Goal: Check status: Check status

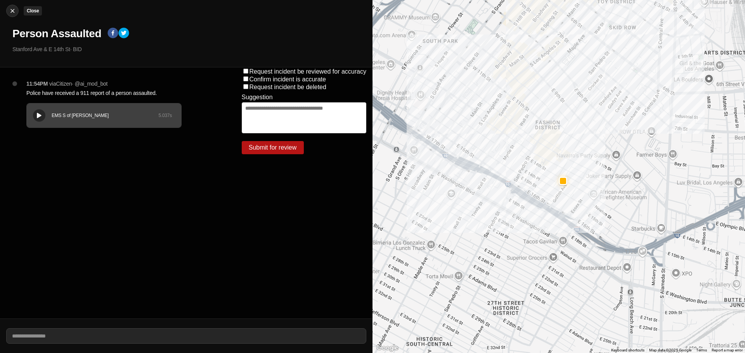
click at [14, 11] on img at bounding box center [13, 11] width 8 height 8
select select "*"
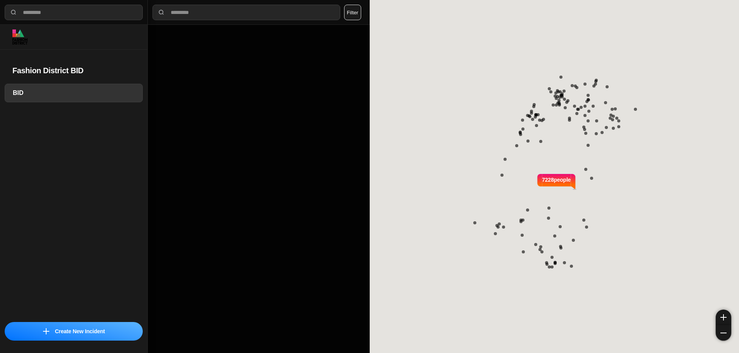
select select "*"
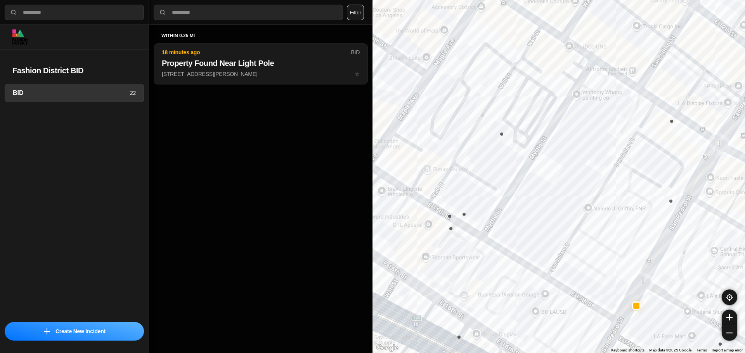
drag, startPoint x: 528, startPoint y: 163, endPoint x: 547, endPoint y: 233, distance: 72.3
click at [547, 233] on div "7228 people" at bounding box center [558, 176] width 372 height 353
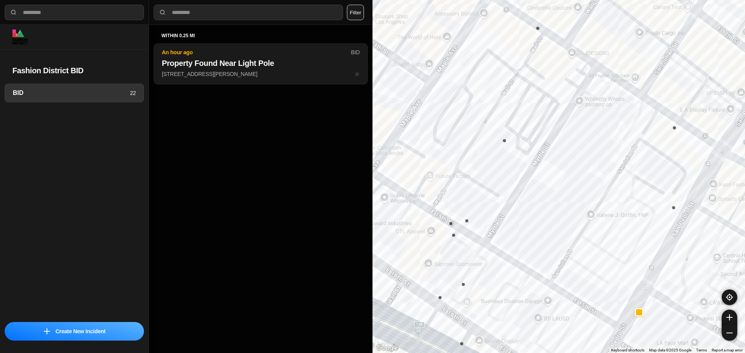
select select "*"
